Goal: Task Accomplishment & Management: Complete application form

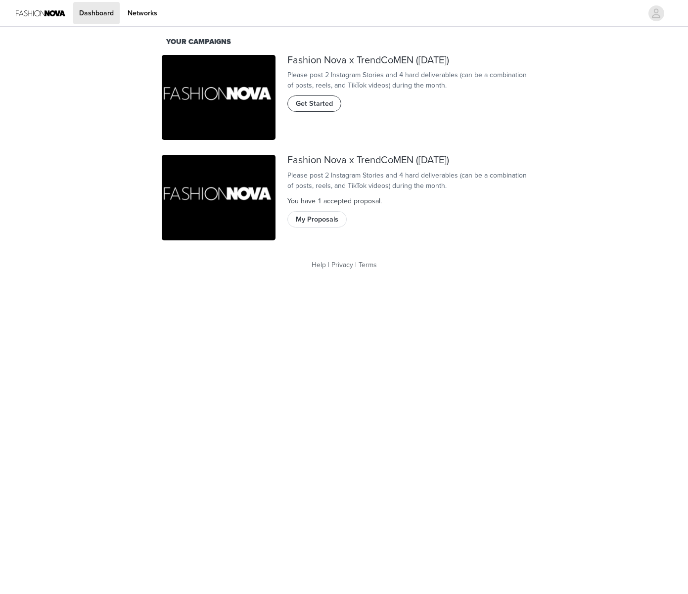
click at [317, 109] on span "Get Started" at bounding box center [314, 103] width 37 height 11
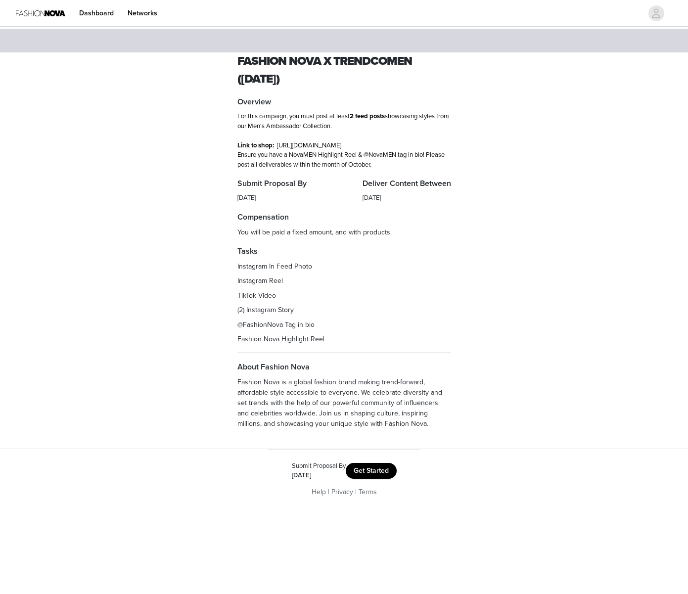
click at [379, 477] on button "Get Started" at bounding box center [371, 471] width 51 height 16
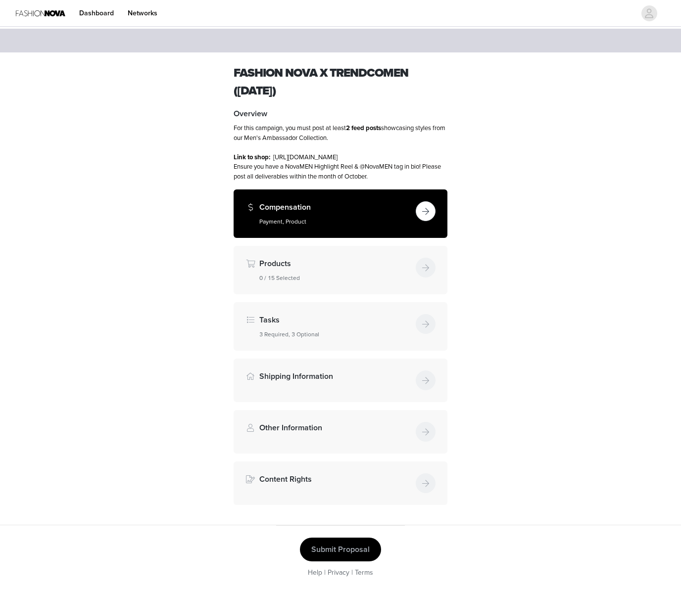
scroll to position [5, 0]
click at [423, 214] on button "button" at bounding box center [426, 211] width 20 height 20
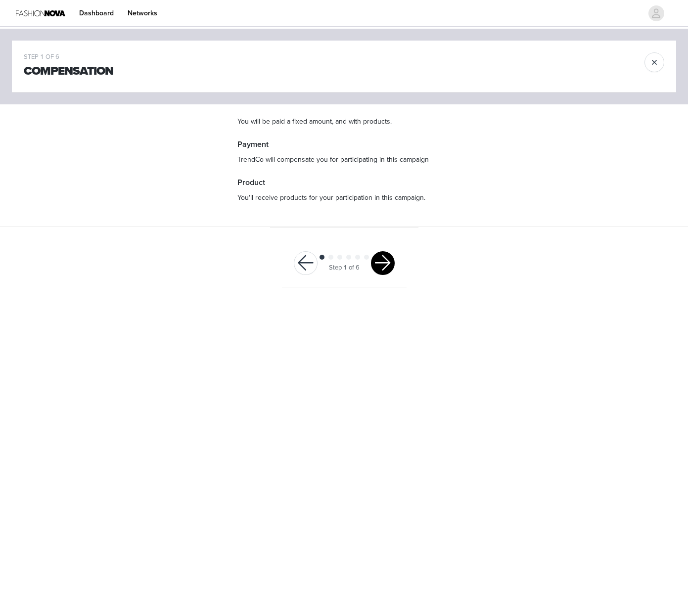
click at [390, 267] on button "button" at bounding box center [383, 263] width 24 height 24
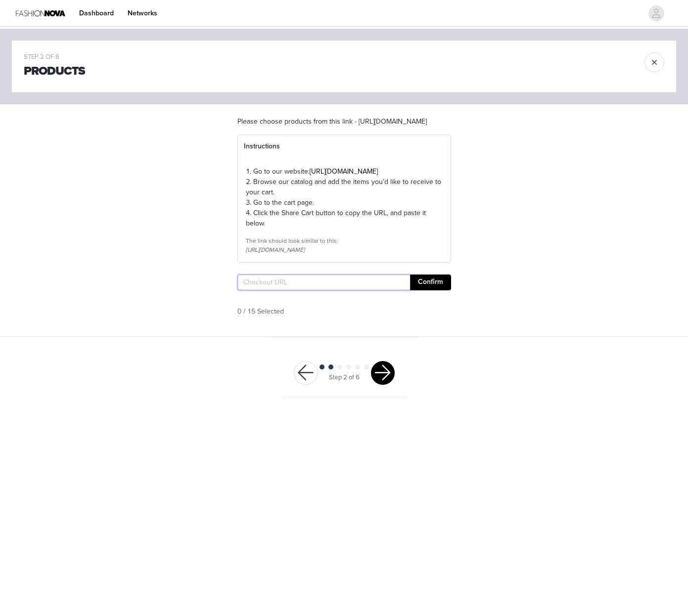
click at [286, 290] on input "text" at bounding box center [323, 283] width 173 height 16
paste input "[URL][DOMAIN_NAME]"
type input "[URL][DOMAIN_NAME]"
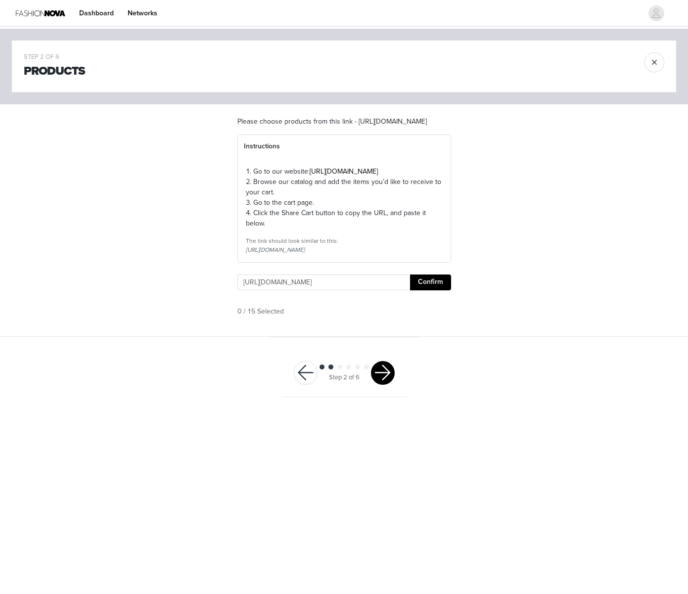
click at [448, 290] on button "Confirm" at bounding box center [430, 283] width 41 height 16
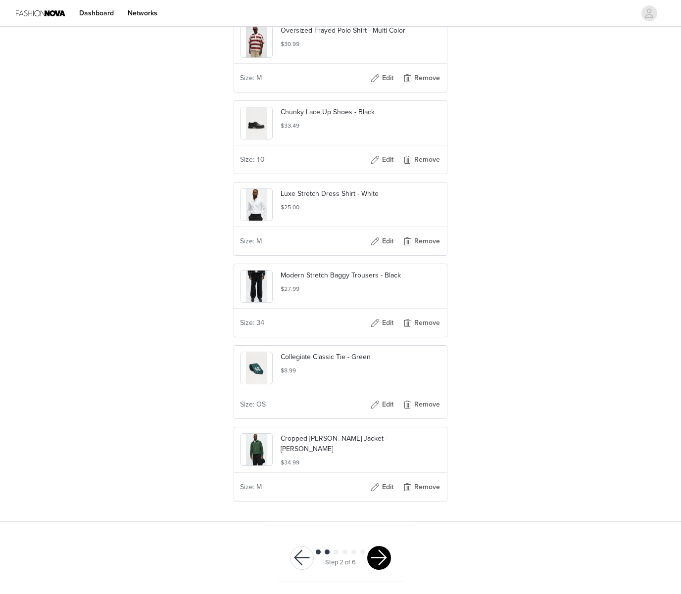
click at [380, 558] on button "button" at bounding box center [379, 558] width 24 height 24
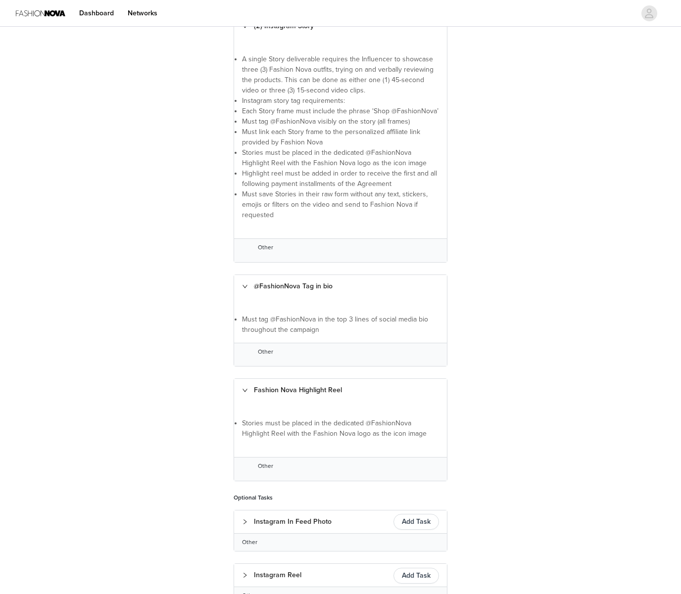
scroll to position [393, 0]
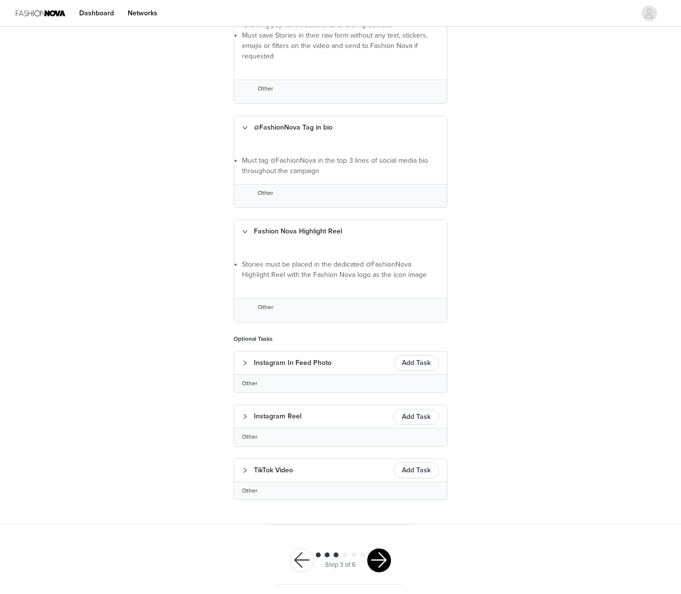
click at [376, 564] on button "button" at bounding box center [379, 561] width 24 height 24
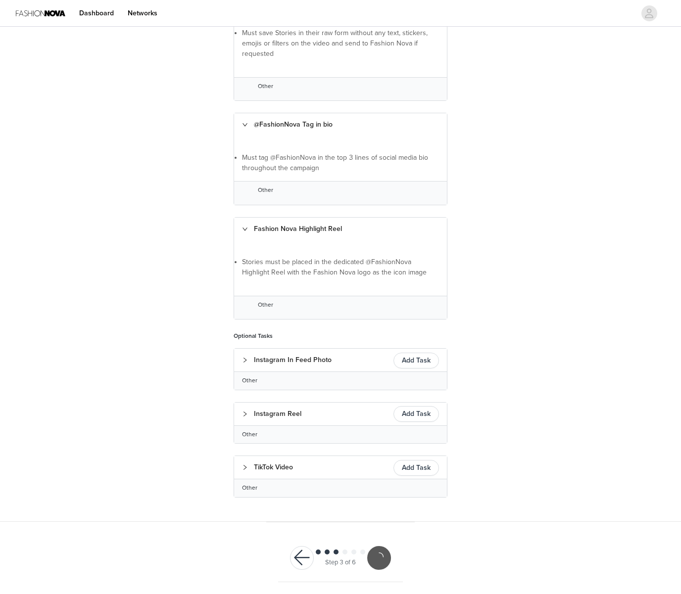
scroll to position [356, 0]
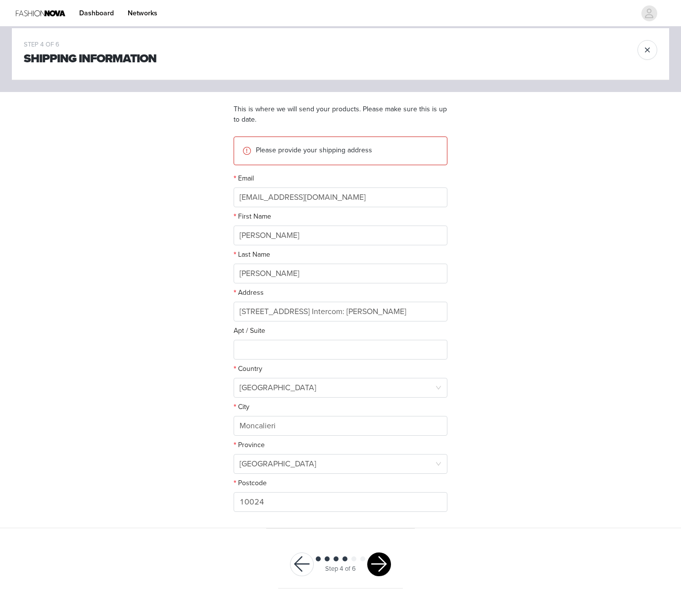
scroll to position [18, 0]
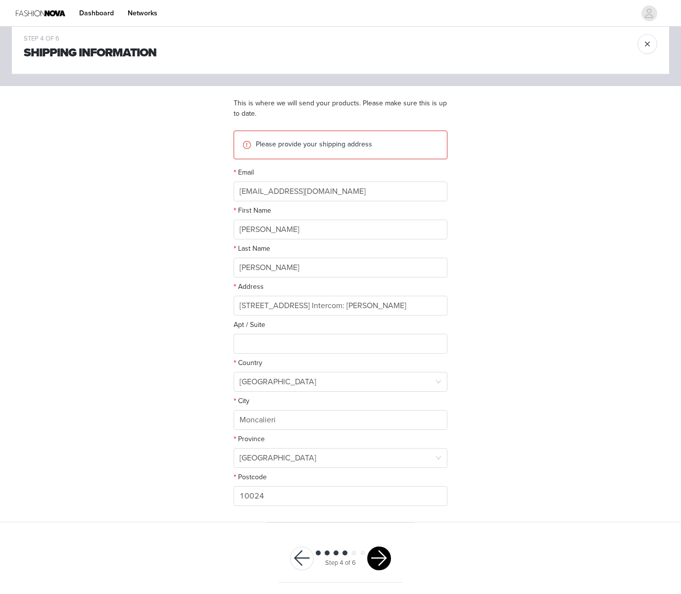
click at [383, 560] on button "button" at bounding box center [379, 559] width 24 height 24
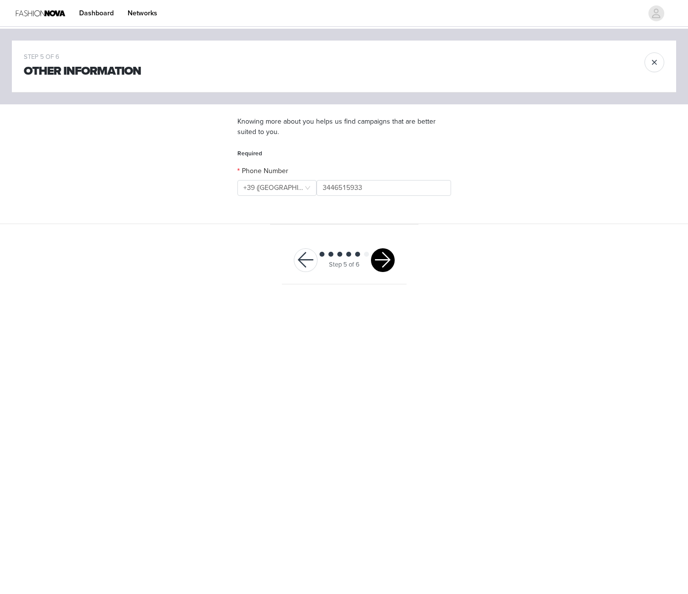
click at [381, 260] on button "button" at bounding box center [383, 260] width 24 height 24
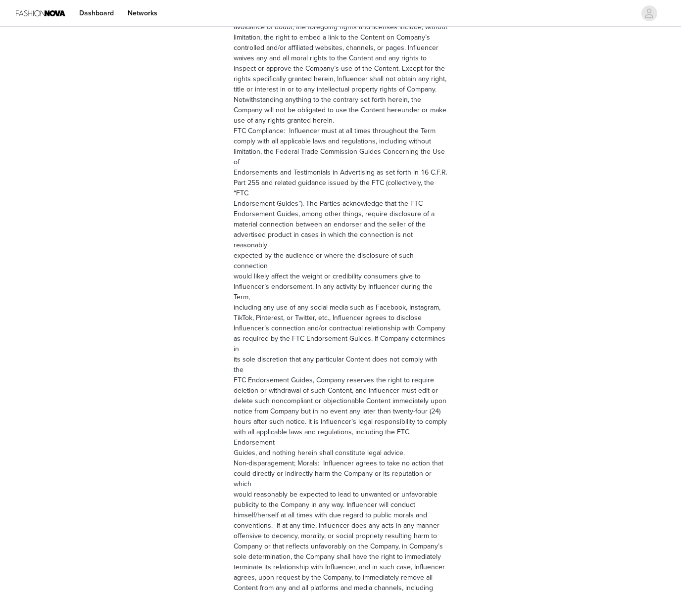
scroll to position [1158, 0]
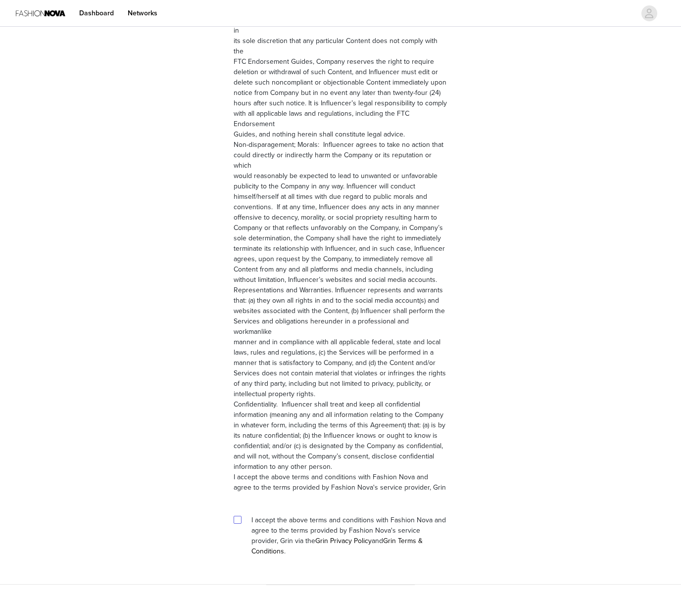
click at [236, 516] on input "checkbox" at bounding box center [237, 519] width 7 height 7
checkbox input "true"
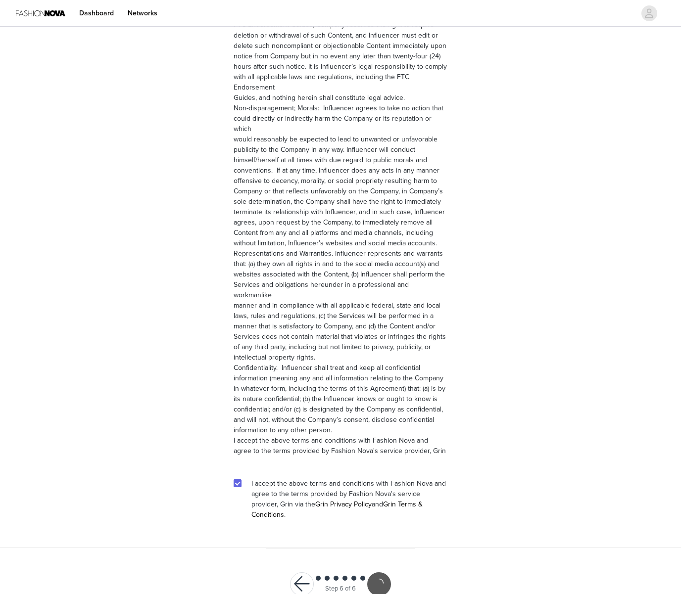
scroll to position [1121, 0]
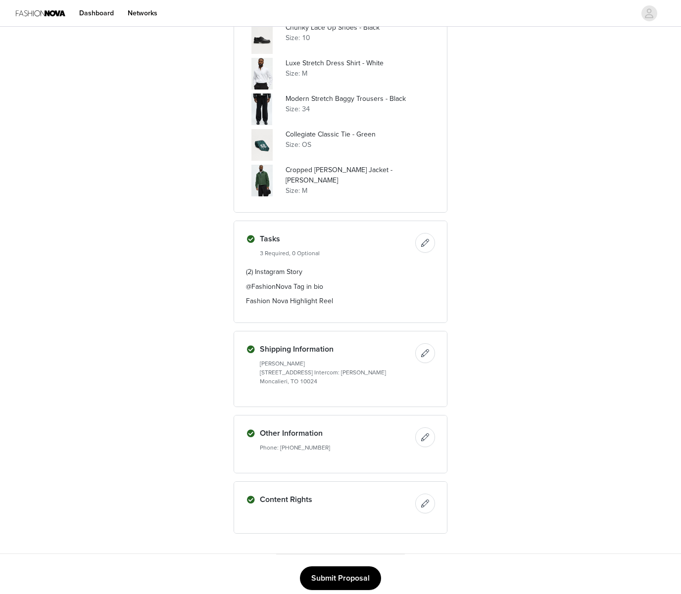
scroll to position [677, 0]
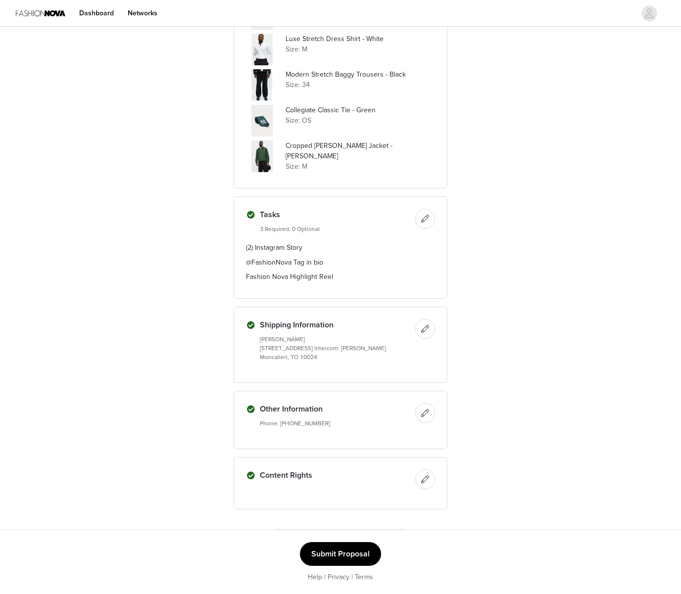
click at [346, 555] on button "Submit Proposal" at bounding box center [340, 554] width 81 height 24
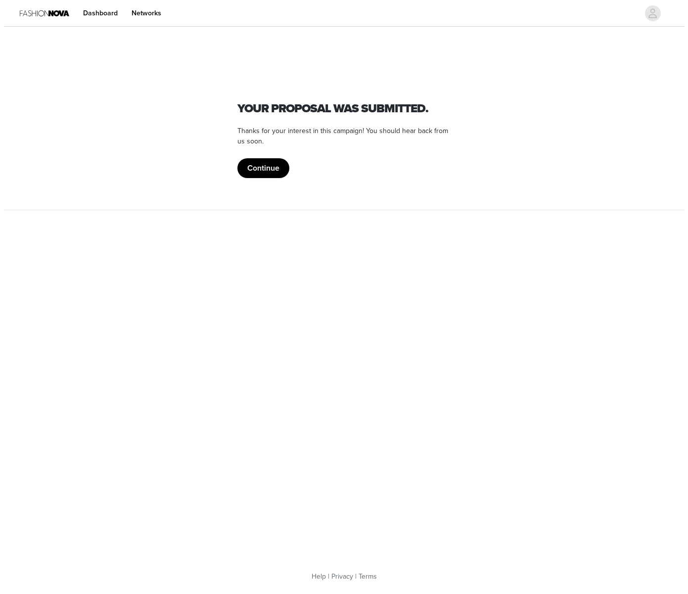
scroll to position [0, 0]
click at [267, 163] on button "Continue" at bounding box center [263, 168] width 52 height 20
